Goal: Task Accomplishment & Management: Use online tool/utility

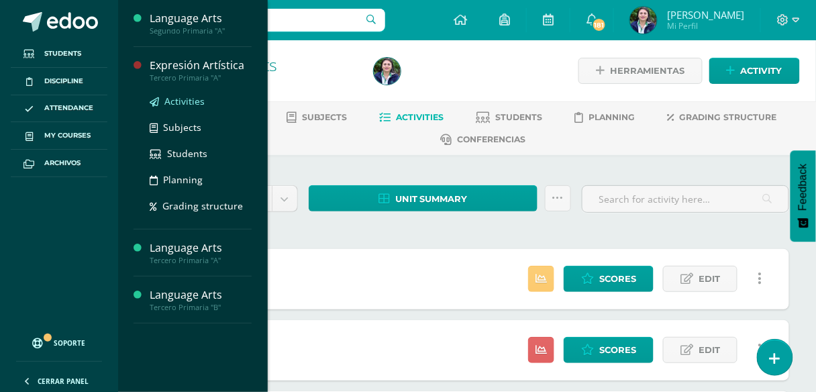
click at [180, 101] on span "Activities" at bounding box center [184, 101] width 40 height 13
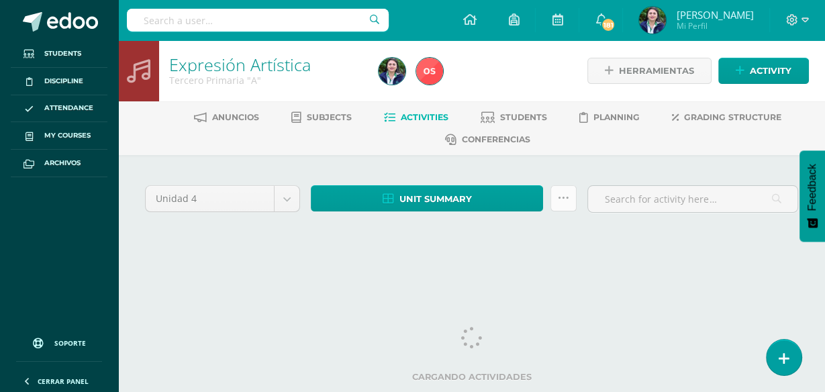
click at [563, 201] on icon at bounding box center [563, 198] width 11 height 11
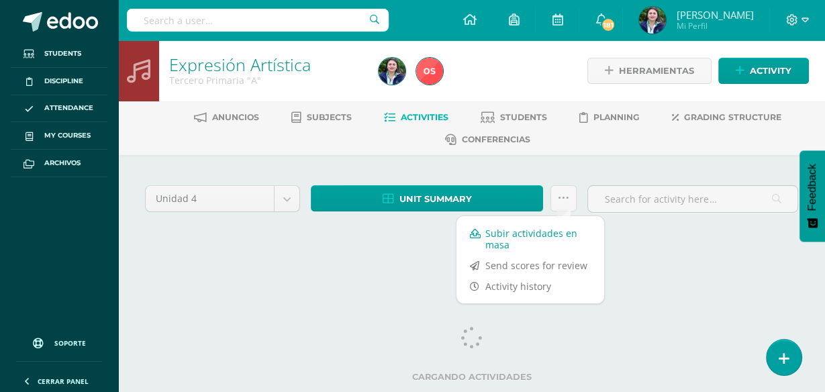
click at [519, 234] on link "Subir actividades en masa" at bounding box center [530, 239] width 148 height 32
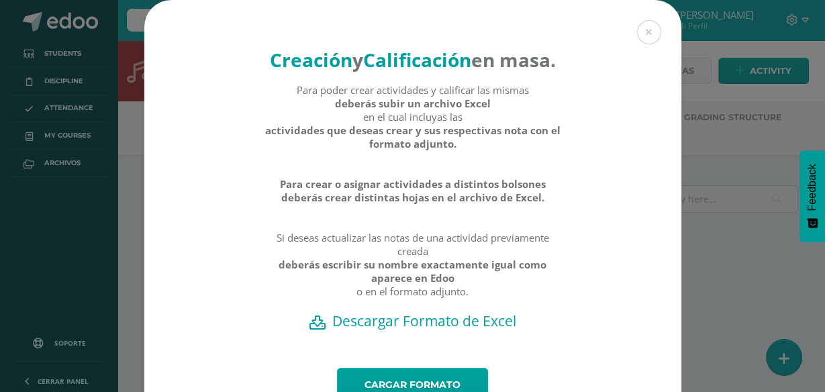
click at [350, 330] on h2 "Descargar Formato de Excel" at bounding box center [413, 320] width 490 height 19
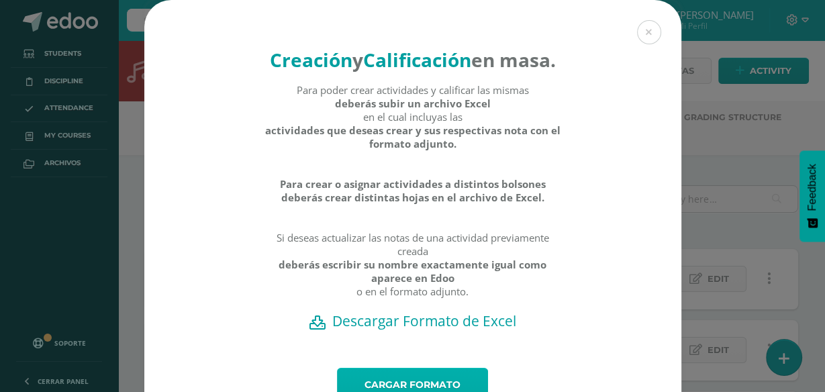
scroll to position [93, 0]
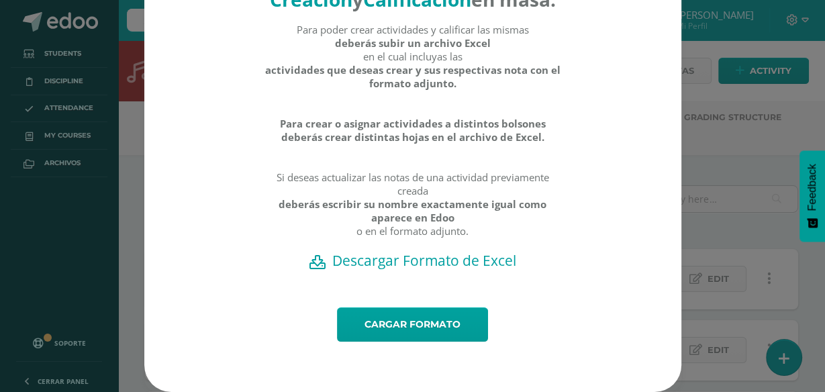
click at [405, 260] on h2 "Descargar Formato de Excel" at bounding box center [413, 260] width 490 height 19
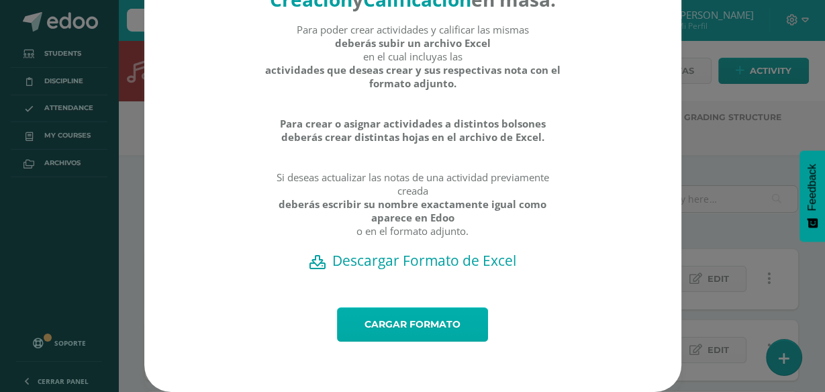
click at [411, 317] on link "Cargar formato" at bounding box center [412, 324] width 151 height 34
